Goal: Register for event/course

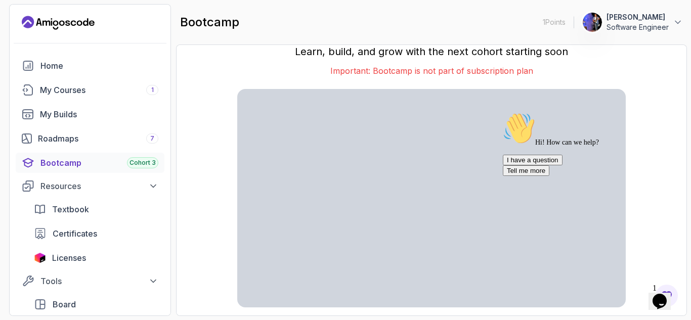
click at [662, 295] on icon "$i18n('chat', 'chat_widget')" at bounding box center [660, 301] width 14 height 15
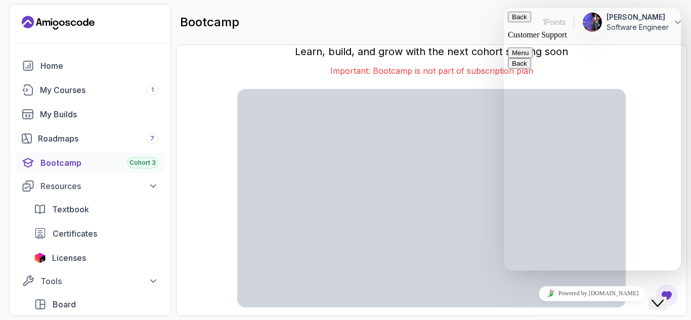
click at [521, 20] on button "Back" at bounding box center [519, 17] width 23 height 11
click at [458, 81] on div "Join the Bootcamp Cohort 3 Learn, build, and grow with the next cohort starting…" at bounding box center [431, 180] width 389 height 321
click at [664, 298] on icon "Close Chat This icon closes the chat window." at bounding box center [658, 304] width 12 height 12
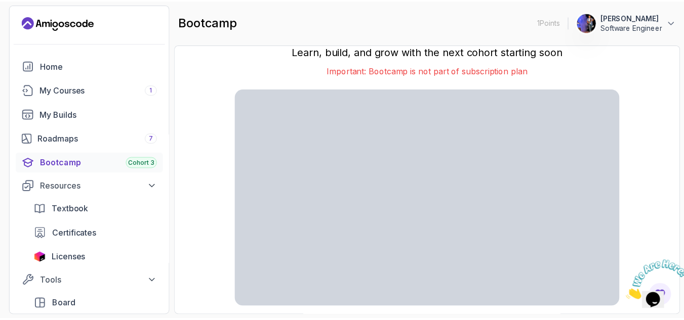
scroll to position [25, 0]
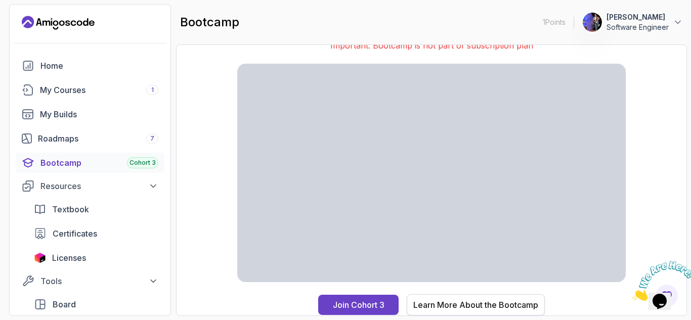
click at [454, 305] on div "Learn More About the Bootcamp" at bounding box center [475, 305] width 125 height 12
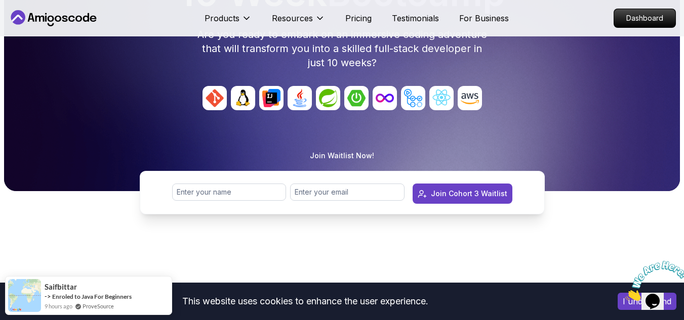
scroll to position [152, 0]
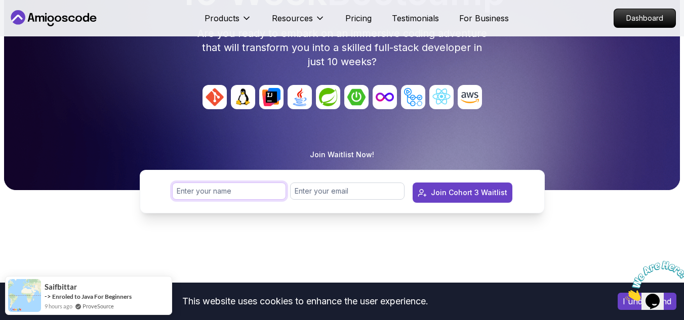
click at [227, 191] on input "text" at bounding box center [229, 191] width 114 height 17
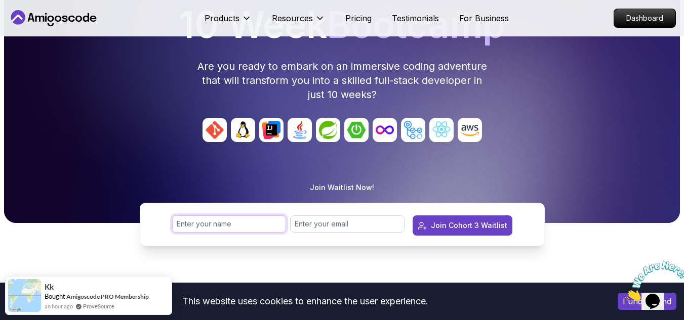
scroll to position [101, 0]
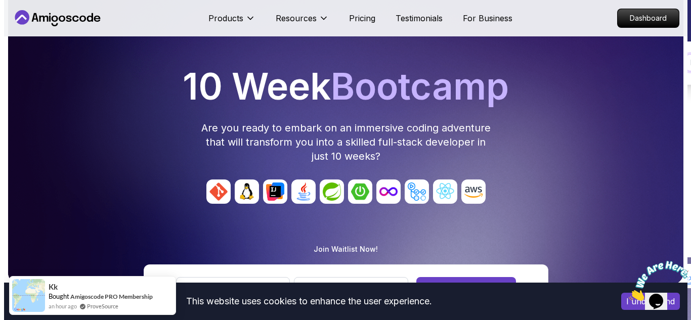
scroll to position [0, 0]
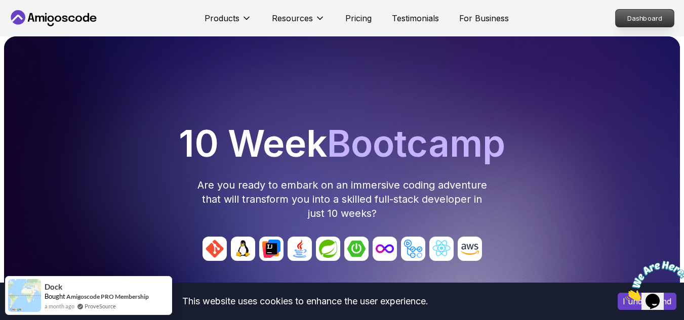
click at [639, 20] on p "Dashboard" at bounding box center [644, 18] width 58 height 17
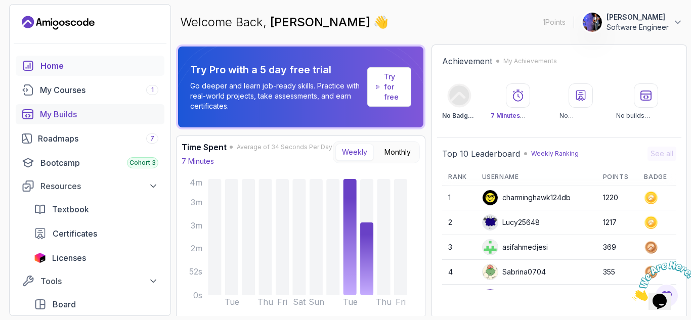
click at [76, 116] on div "My Builds" at bounding box center [99, 114] width 118 height 12
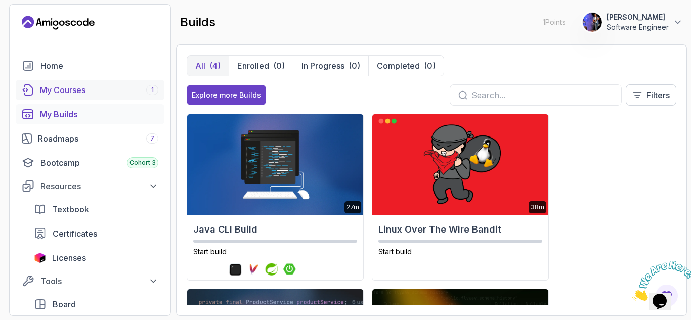
click at [97, 94] on div "My Courses 1" at bounding box center [99, 90] width 118 height 12
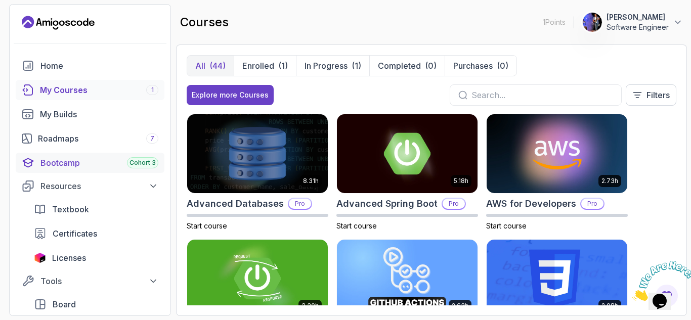
click at [133, 167] on div "Cohort 3" at bounding box center [142, 162] width 31 height 11
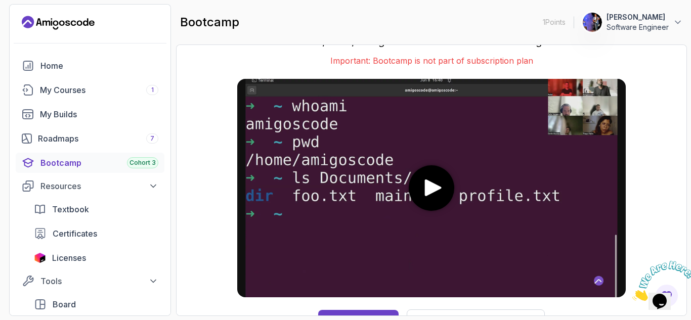
scroll to position [25, 0]
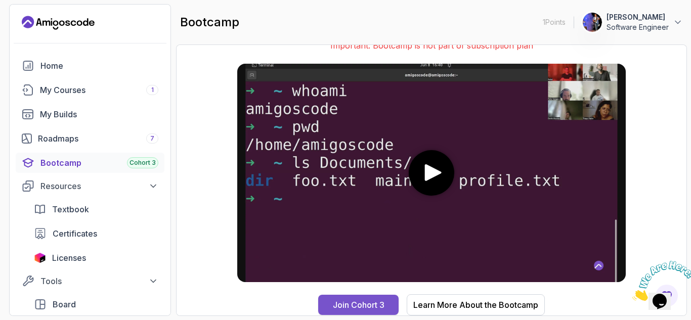
click at [363, 304] on div "Join Cohort 3" at bounding box center [359, 305] width 52 height 12
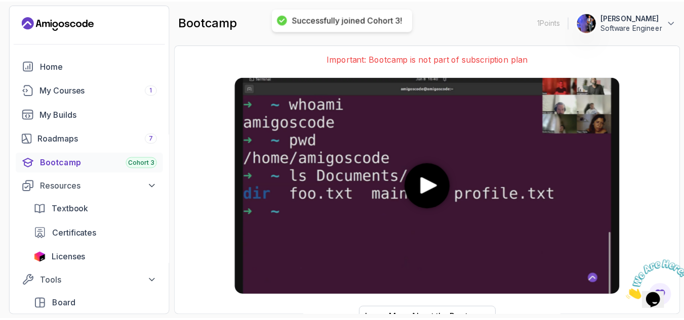
scroll to position [38, 0]
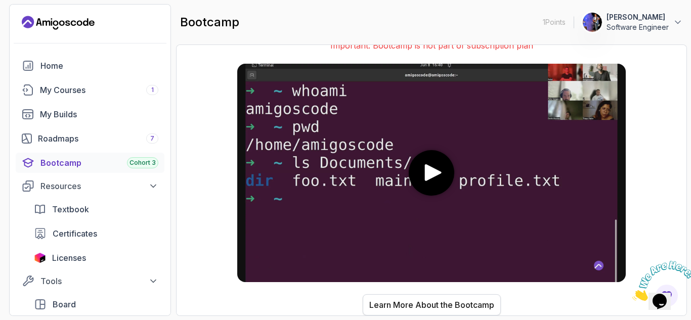
click at [410, 304] on div "Learn More About the Bootcamp" at bounding box center [431, 305] width 125 height 12
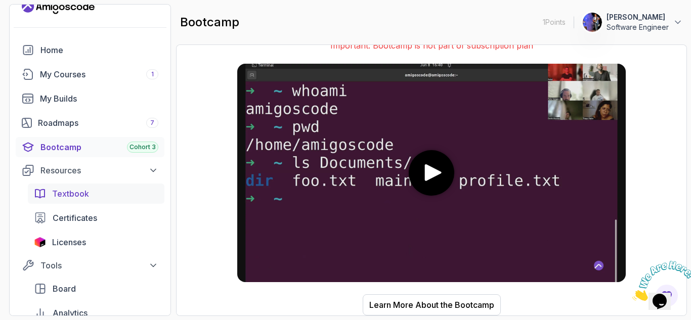
scroll to position [11, 0]
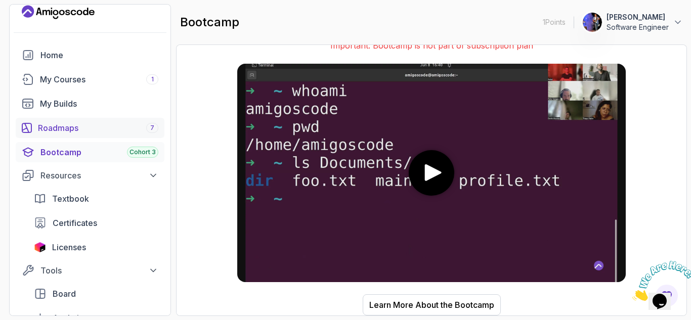
click at [90, 131] on div "Roadmaps 7" at bounding box center [98, 128] width 120 height 12
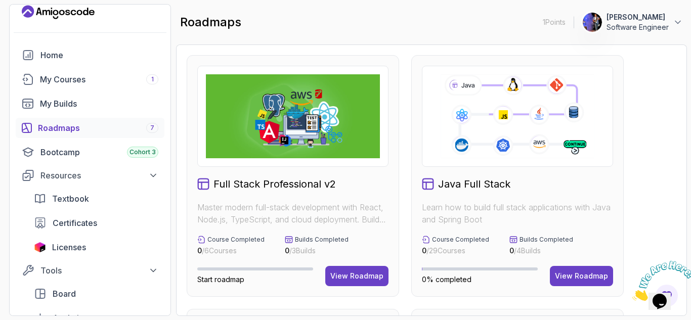
click at [103, 129] on div "Roadmaps 7" at bounding box center [98, 128] width 120 height 12
click at [96, 152] on div "Bootcamp Cohort 3" at bounding box center [99, 152] width 118 height 12
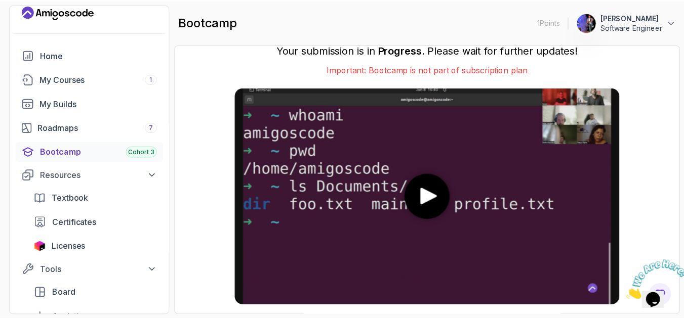
scroll to position [38, 0]
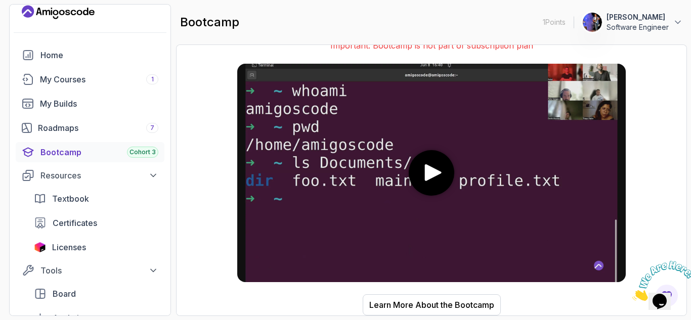
click at [432, 177] on icon "play" at bounding box center [433, 172] width 17 height 17
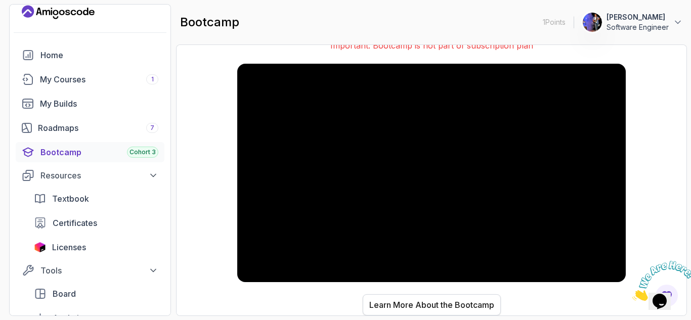
click at [455, 304] on div "Learn More About the Bootcamp" at bounding box center [431, 305] width 125 height 12
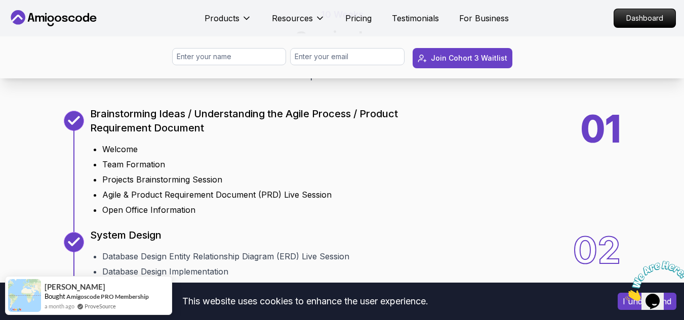
scroll to position [1214, 0]
